Goal: Transaction & Acquisition: Download file/media

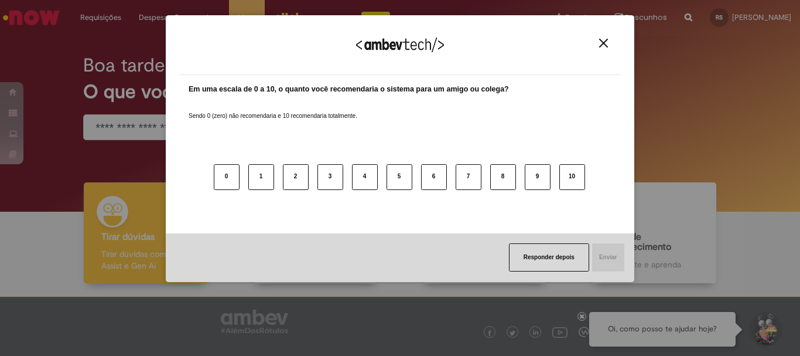
click at [597, 45] on button "Close" at bounding box center [604, 43] width 16 height 10
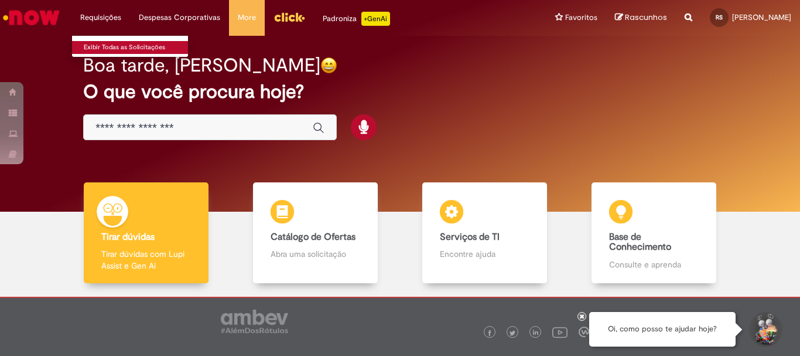
click at [104, 44] on link "Exibir Todas as Solicitações" at bounding box center [136, 47] width 129 height 13
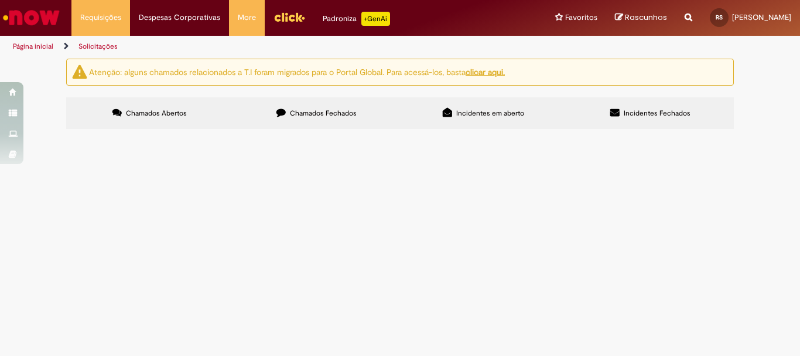
click at [317, 114] on span "Chamados Fechados" at bounding box center [323, 112] width 67 height 9
click at [0, 0] on td "Por favor realizar o encontro de contas para o sinistro, que foi gerado pela tr…" at bounding box center [0, 0] width 0 height 0
click at [0, 0] on span "Por favor realizar o encontro de contas para o sinistro, que foi gerado pela tr…" at bounding box center [0, 0] width 0 height 0
click at [0, 0] on span "Emissão/Devolução Encontro de [PERSON_NAME]" at bounding box center [0, 0] width 0 height 0
click at [0, 0] on td "R13143988" at bounding box center [0, 0] width 0 height 0
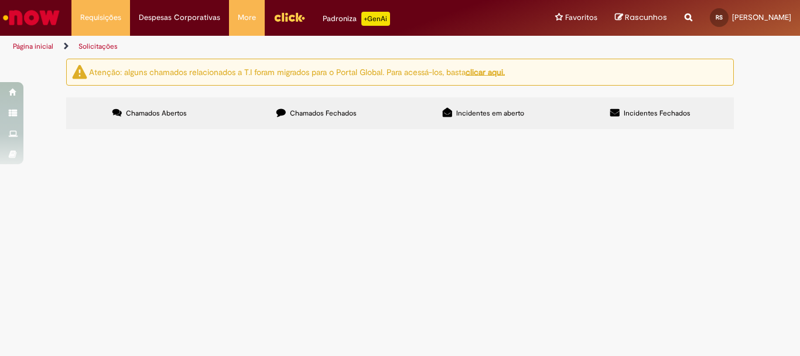
drag, startPoint x: 271, startPoint y: 227, endPoint x: 333, endPoint y: 223, distance: 62.2
click at [0, 0] on span "Por favor realizar o encontro de contas para o sinistro, que foi gerado pela tr…" at bounding box center [0, 0] width 0 height 0
click at [0, 0] on td at bounding box center [0, 0] width 0 height 0
click at [0, 0] on img "recolher o estado da solicitação" at bounding box center [0, 0] width 0 height 0
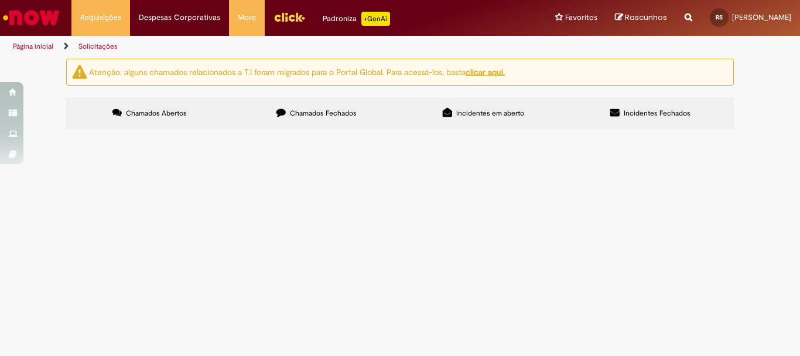
click at [353, 108] on span "Chamados Fechados" at bounding box center [323, 112] width 67 height 9
click at [0, 0] on img "recolher o estado da solicitação" at bounding box center [0, 0] width 0 height 0
click at [0, 0] on td "Por favor seguir com o cancelamento da NF fora do prazo, a mesma trata-se de um…" at bounding box center [0, 0] width 0 height 0
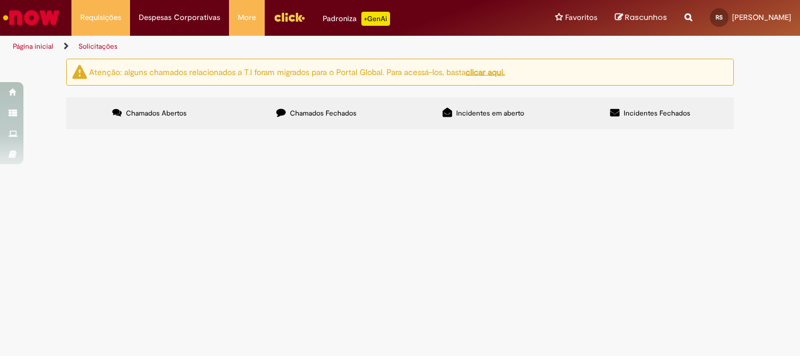
click at [0, 0] on span "Por favor seguir com o cancelamento da NF fora do prazo, a mesma trata-se de um…" at bounding box center [0, 0] width 0 height 0
click at [0, 0] on td "Aguardando Aprovação (concluído) Aprovadores [PERSON_NAME] (não é mais necessár…" at bounding box center [0, 0] width 0 height 0
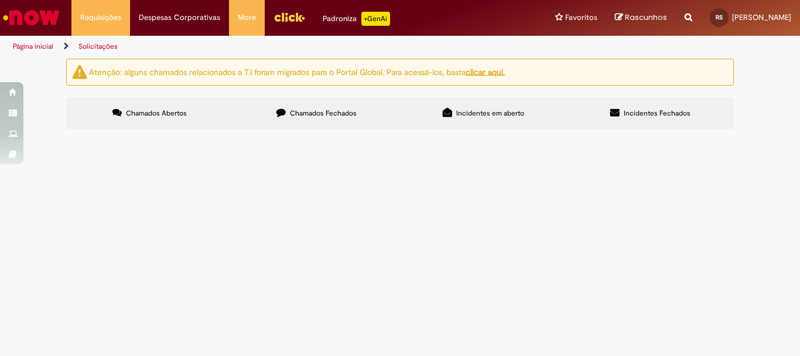
click at [0, 0] on img at bounding box center [0, 0] width 0 height 0
click at [0, 0] on div "Aguardando Aprovação (concluído) Aprovadores [PERSON_NAME] (não é mais necessár…" at bounding box center [0, 0] width 0 height 0
click at [0, 0] on img at bounding box center [0, 0] width 0 height 0
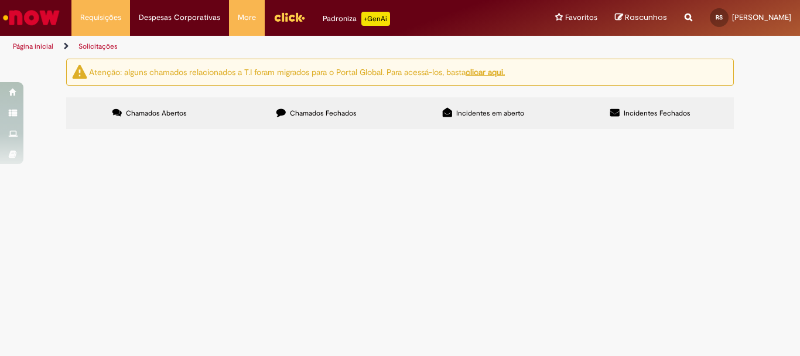
click at [0, 0] on img at bounding box center [0, 0] width 0 height 0
click at [0, 0] on img "recolher o estado da solicitação" at bounding box center [0, 0] width 0 height 0
click at [0, 0] on td "Por favor seguir com o cancelamento da NF fora do prazo, a mesma trata-se de um…" at bounding box center [0, 0] width 0 height 0
click at [0, 0] on span "Por favor seguir com o cancelamento da NF fora do prazo, a mesma trata-se de um…" at bounding box center [0, 0] width 0 height 0
click at [0, 0] on td at bounding box center [0, 0] width 0 height 0
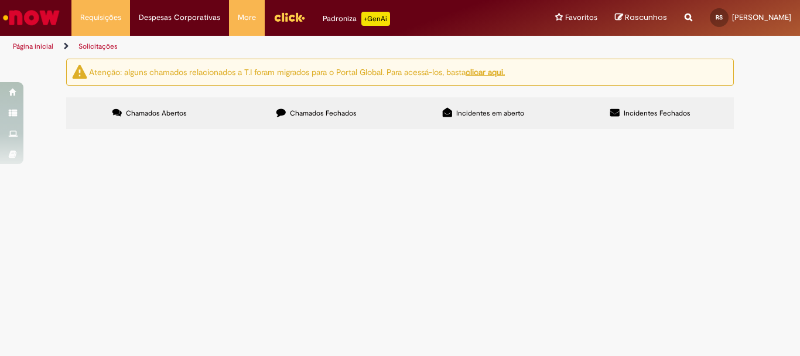
click at [0, 0] on img "recolher o estado da solicitação" at bounding box center [0, 0] width 0 height 0
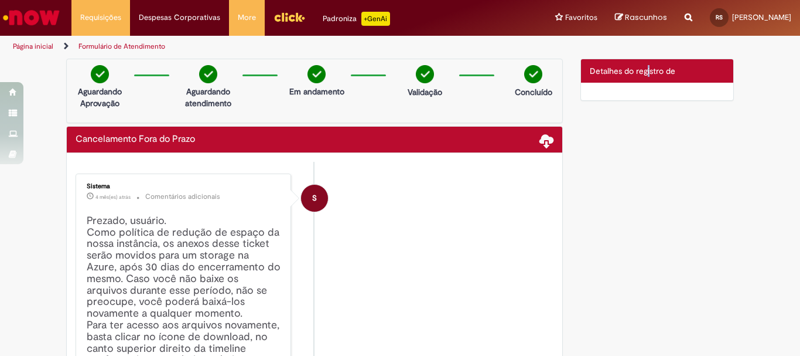
click at [644, 68] on span "Detalhes do registro de" at bounding box center [633, 71] width 86 height 11
click at [606, 75] on span "Detalhes do registro de" at bounding box center [633, 71] width 86 height 11
click at [666, 97] on div at bounding box center [657, 92] width 153 height 18
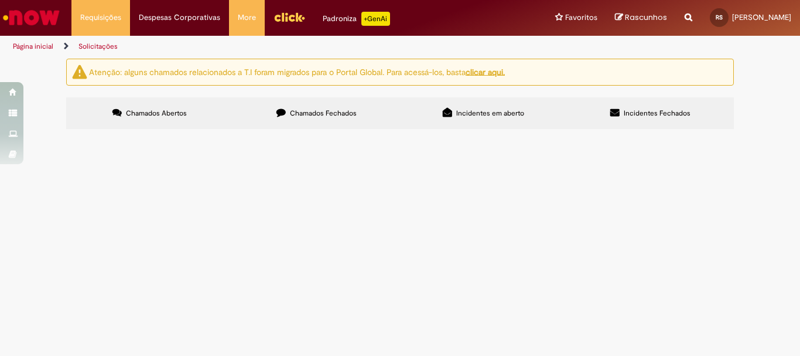
click at [312, 95] on div "Atenção: alguns chamados relacionados a T.I foram migrados para o Portal Global…" at bounding box center [399, 95] width 685 height 73
click at [313, 112] on span "Chamados Fechados" at bounding box center [323, 112] width 67 height 9
click at [0, 0] on button "recolher o estado da solicitação" at bounding box center [0, 0] width 0 height 0
click at [0, 0] on img "recolher o estado da solicitação" at bounding box center [0, 0] width 0 height 0
click at [0, 0] on span "Por favor realizar o encontro de contas para o sinistro, que foi gerado pela tr…" at bounding box center [0, 0] width 0 height 0
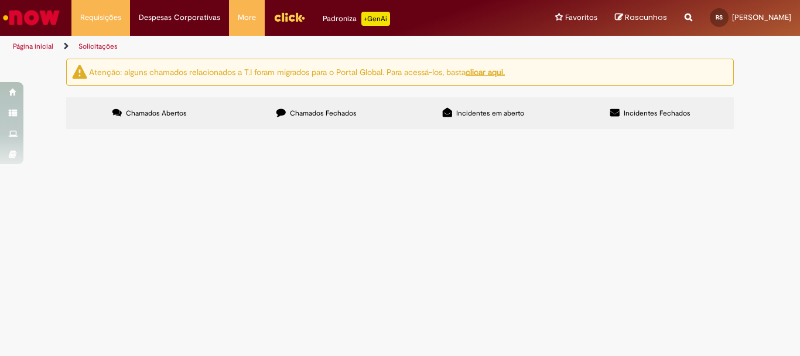
click at [0, 0] on span "Por favor realizar o encontro de contas para o sinistro, que foi gerado pela tr…" at bounding box center [0, 0] width 0 height 0
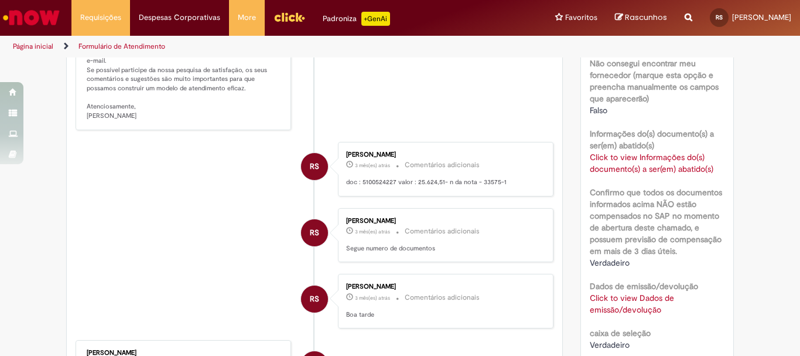
scroll to position [586, 0]
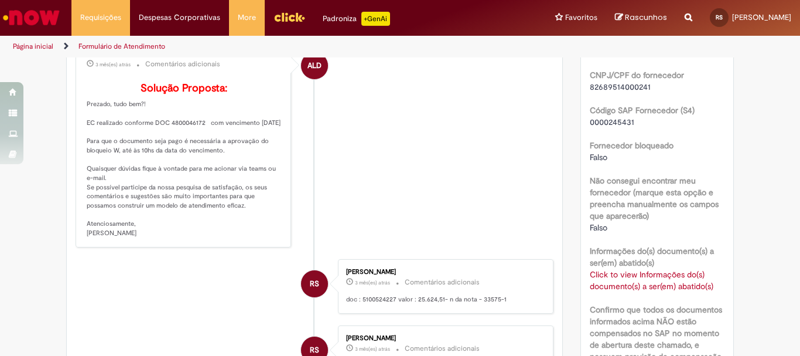
click at [672, 291] on div "Click to view Informações do(s) documento(s) a ser(em) abatido(s) Click to view…" at bounding box center [657, 279] width 135 height 23
click at [626, 291] on link "Click to view Informações do(s) documento(s) a ser(em) abatido(s)" at bounding box center [652, 280] width 124 height 22
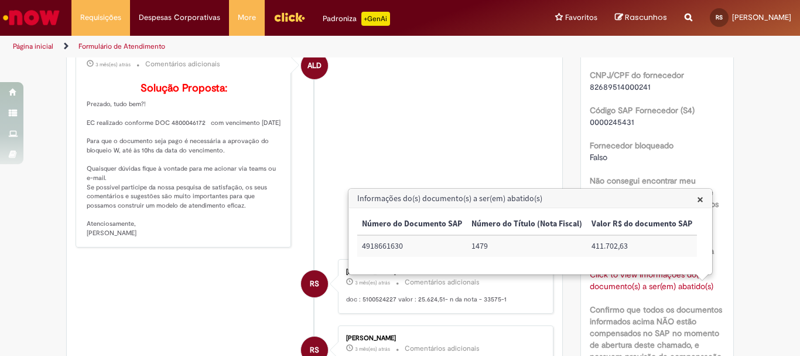
click at [720, 156] on div "Fornecedor bloqueado [GEOGRAPHIC_DATA]" at bounding box center [657, 149] width 135 height 26
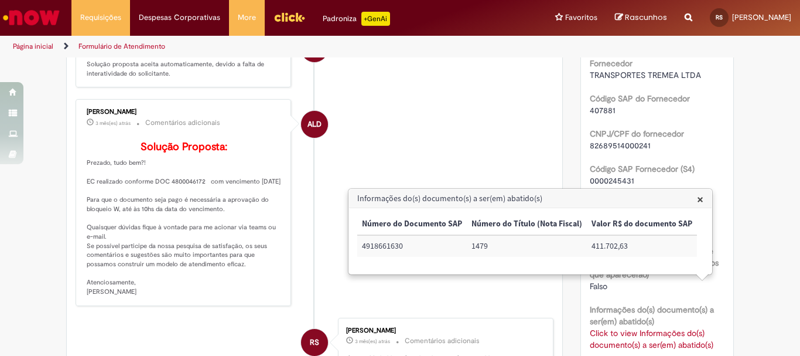
click at [700, 202] on span "×" at bounding box center [700, 199] width 6 height 16
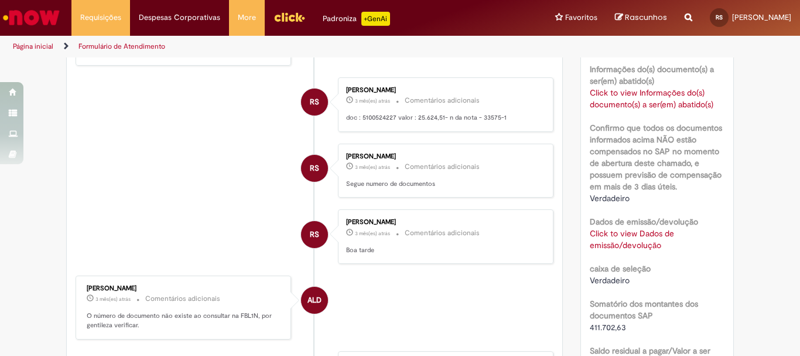
scroll to position [826, 0]
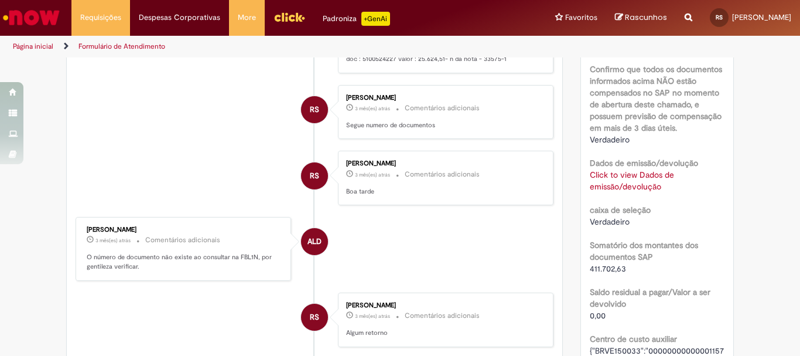
click at [643, 192] on link "Click to view Dados de emissão/devolução" at bounding box center [632, 180] width 84 height 22
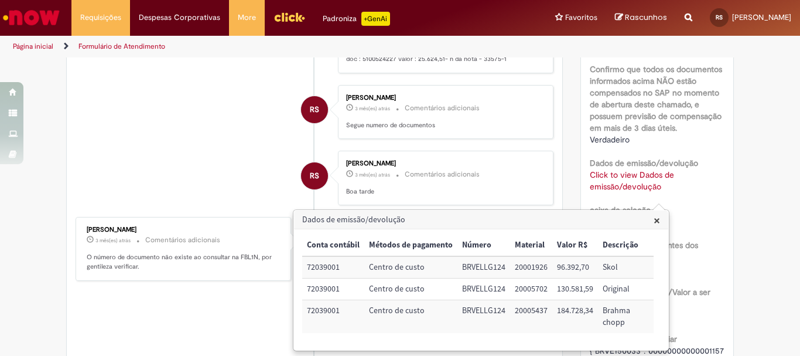
click at [716, 172] on div "Dados de emissão/devolução Click to view Dados de emissão/devolução Click to vi…" at bounding box center [657, 173] width 135 height 38
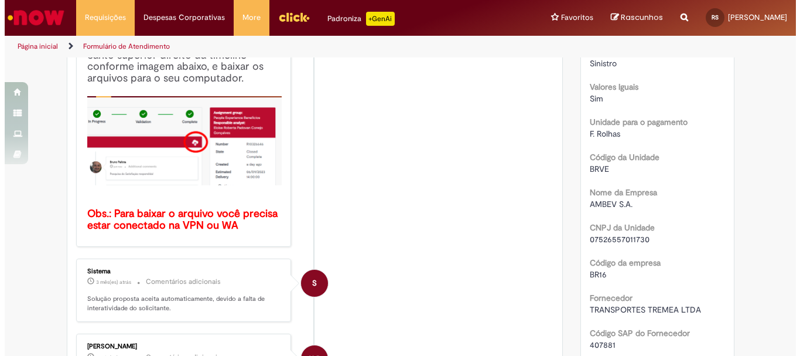
scroll to position [59, 0]
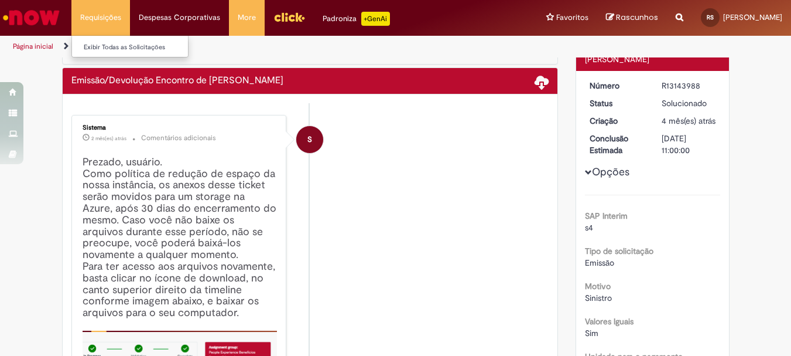
click at [104, 19] on li "Requisições Exibir Todas as Solicitações" at bounding box center [100, 17] width 59 height 35
click at [107, 49] on link "Exibir Todas as Solicitações" at bounding box center [136, 47] width 129 height 13
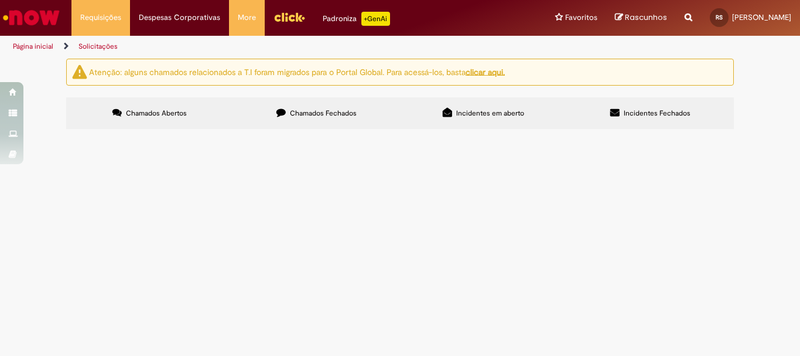
click at [337, 104] on label "Chamados Fechados" at bounding box center [316, 113] width 167 height 32
click at [0, 0] on img "recolher o estado da solicitação" at bounding box center [0, 0] width 0 height 0
click at [0, 0] on td "Por favor seguir com o cancelamento da NF fora do prazo, a mesma trata-se de um…" at bounding box center [0, 0] width 0 height 0
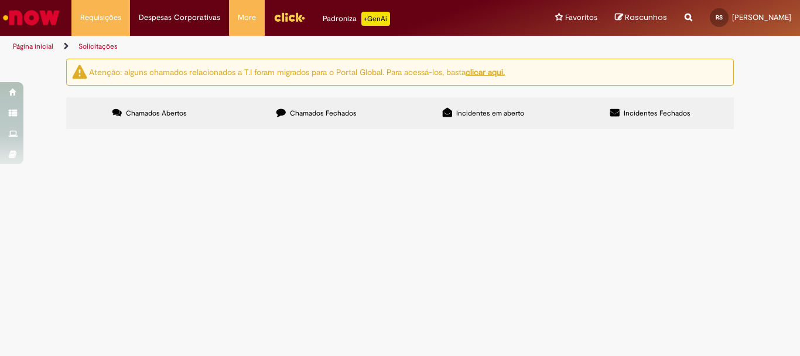
click at [0, 0] on span "Por favor seguir com o cancelamento da NF fora do prazo, a mesma trata-se de um…" at bounding box center [0, 0] width 0 height 0
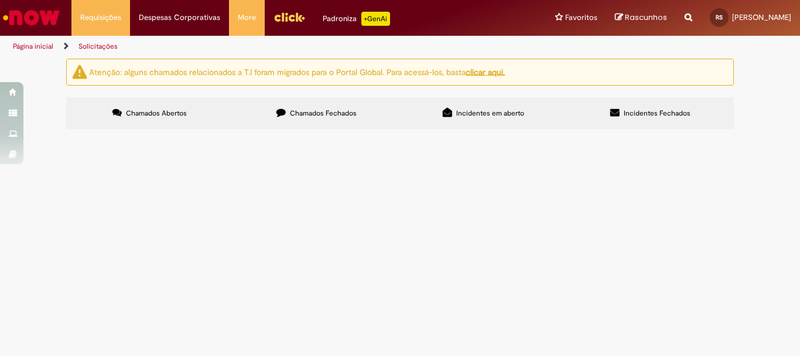
click at [0, 0] on div "Aguardando Aprovação (concluído) Aprovadores [PERSON_NAME] (não é mais necessár…" at bounding box center [0, 0] width 0 height 0
click at [0, 0] on img at bounding box center [0, 0] width 0 height 0
click at [0, 0] on div "Aguardando Aprovação (concluído) Aprovadores [PERSON_NAME] (não é mais necessár…" at bounding box center [0, 0] width 0 height 0
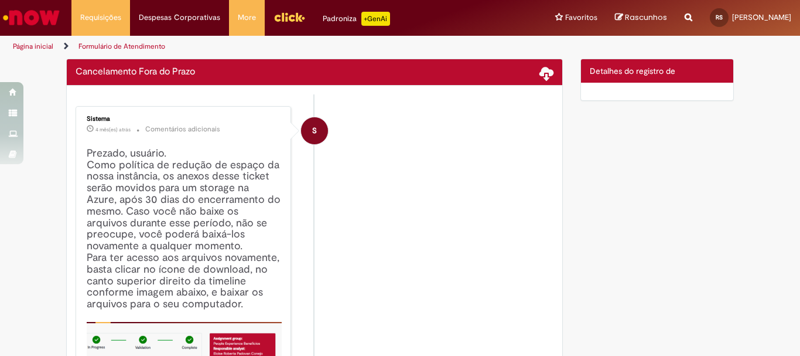
click at [470, 199] on li "S Sistema 4 mês(es) atrás 4 meses atrás Comentários adicionais Prezado, usuário…" at bounding box center [315, 289] width 478 height 366
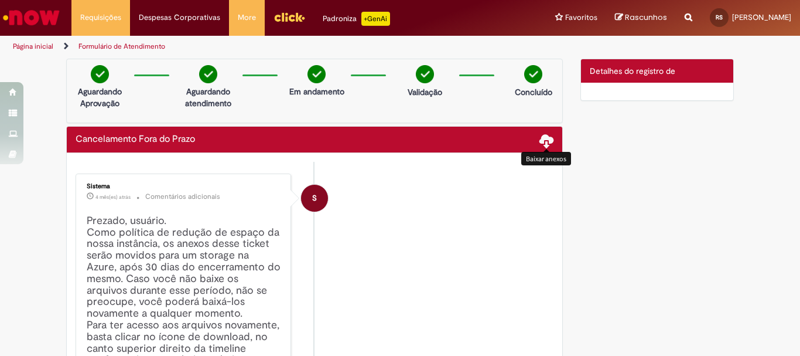
click at [543, 141] on span at bounding box center [546, 140] width 14 height 14
click at [539, 146] on span at bounding box center [546, 140] width 14 height 14
click at [544, 141] on span at bounding box center [546, 140] width 14 height 14
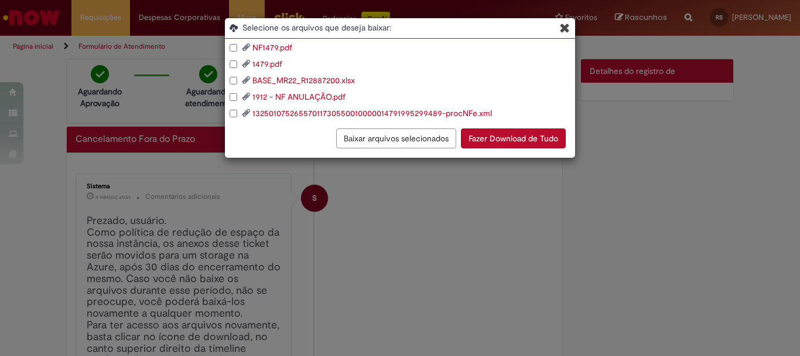
click at [521, 142] on button "Fazer Download de Tudo" at bounding box center [513, 138] width 105 height 20
click at [227, 97] on div "NF1479.pdf 1479.pdf BASE_MR22_R12887200.xlsx 1912 - NF ANULAÇÃO.pdf 13250107526…" at bounding box center [400, 80] width 350 height 77
click at [520, 136] on button "Fazer Download de Tudo" at bounding box center [513, 138] width 105 height 20
click at [380, 139] on button "Baixar arquivos selecionados" at bounding box center [396, 138] width 120 height 20
click at [248, 94] on icon "Blob Storage Download Modal" at bounding box center [246, 96] width 8 height 11
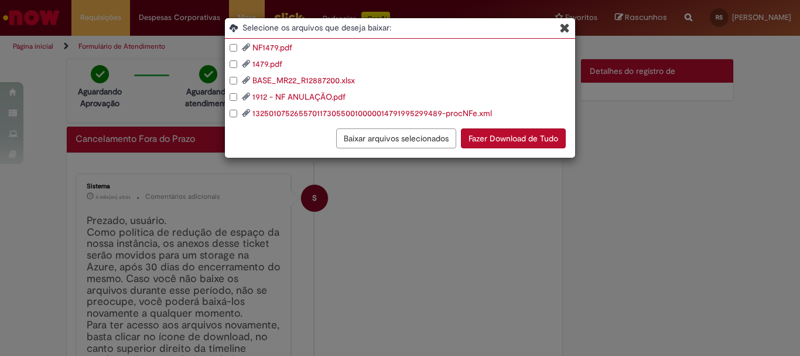
click at [247, 97] on icon "Blob Storage Download Modal" at bounding box center [246, 96] width 8 height 11
click at [243, 98] on icon "Blob Storage Download Modal" at bounding box center [246, 96] width 8 height 11
click at [232, 101] on div "1912 - NF ANULAÇÃO.pdf" at bounding box center [403, 97] width 346 height 12
click at [398, 136] on button "Baixar arquivos selecionados" at bounding box center [396, 138] width 120 height 20
click at [559, 28] on span "Selecione os arquivos que deseja baixar:" at bounding box center [409, 28] width 333 height 12
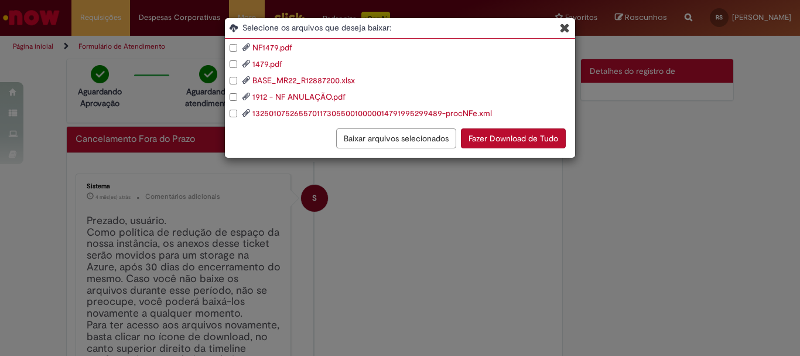
click at [564, 29] on icon "Blob Storage Download Modal" at bounding box center [565, 28] width 10 height 12
